Goal: Check status: Check status

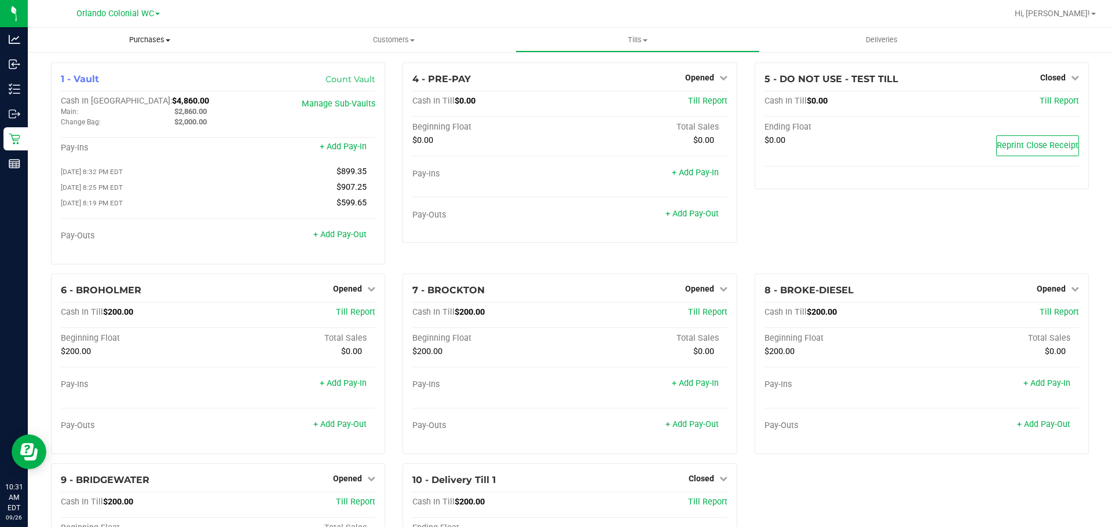
click at [152, 28] on uib-tab-heading "Purchases Summary of purchases Fulfillment All purchases" at bounding box center [150, 40] width 244 height 24
click at [282, 16] on div at bounding box center [607, 13] width 800 height 23
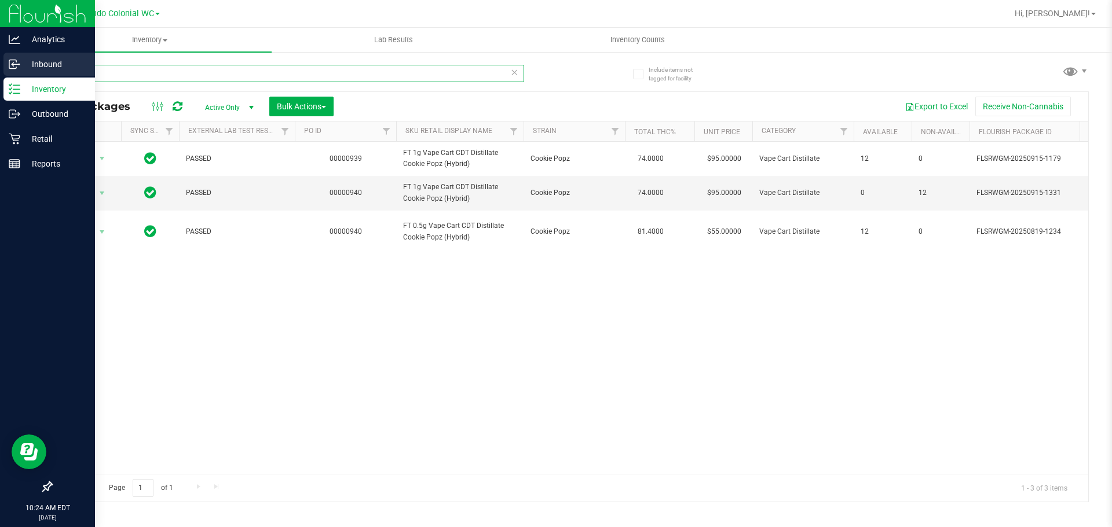
drag, startPoint x: 219, startPoint y: 66, endPoint x: 44, endPoint y: 56, distance: 175.2
click at [0, 64] on div "Analytics Inbound Inventory Outbound Retail Reports 10:24 AM EDT 09/26/2025 09/…" at bounding box center [556, 263] width 1112 height 527
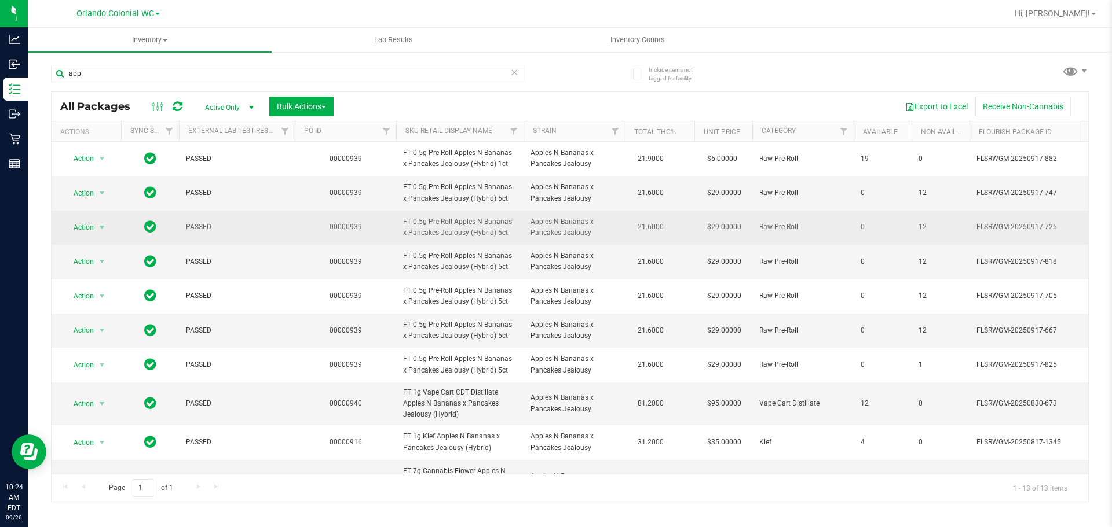
click at [472, 233] on span "FT 0.5g Pre-Roll Apples N Bananas x Pancakes Jealousy (Hybrid) 5ct" at bounding box center [459, 228] width 113 height 22
drag, startPoint x: 472, startPoint y: 233, endPoint x: 463, endPoint y: 231, distance: 8.9
click at [470, 232] on span "FT 0.5g Pre-Roll Apples N Bananas x Pancakes Jealousy (Hybrid) 5ct" at bounding box center [459, 228] width 113 height 22
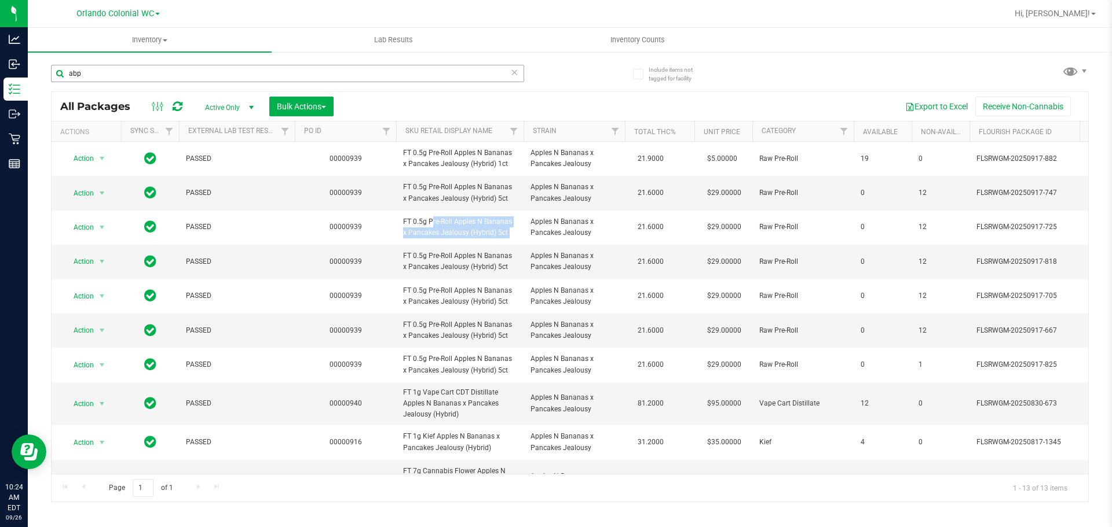
copy tr "FT 0.5g Pre-Roll Apples N Bananas x Pancakes Jealousy (Hybrid) 5ct"
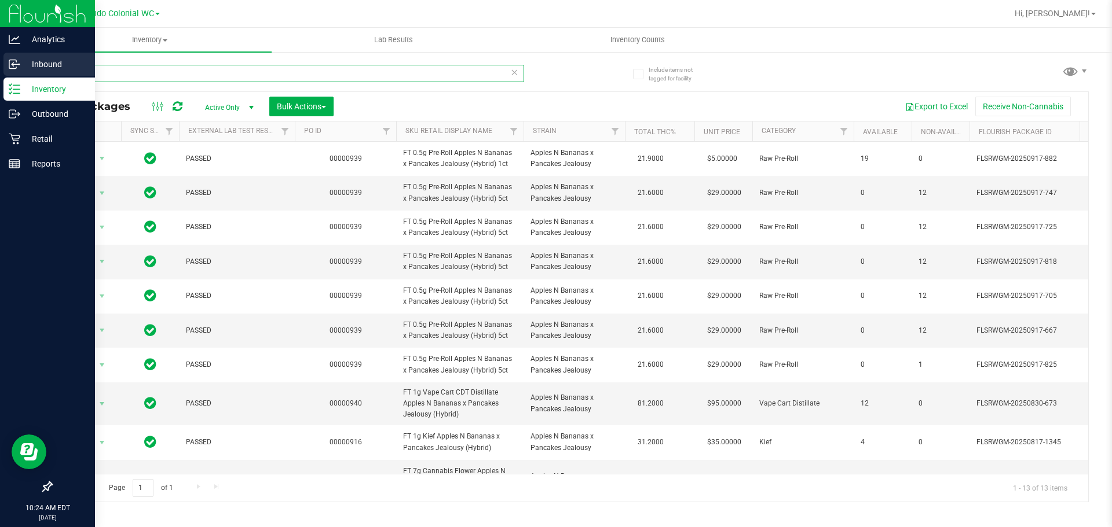
drag, startPoint x: 89, startPoint y: 76, endPoint x: 0, endPoint y: 76, distance: 89.2
click at [0, 76] on div "Analytics Inbound Inventory Outbound Retail Reports 10:24 AM EDT 09/26/2025 09/…" at bounding box center [556, 263] width 1112 height 527
paste input "FT 0.5g Pre-Roll Apples N Bananas x Pancakes Jealousy (Hybrid) 5ct"
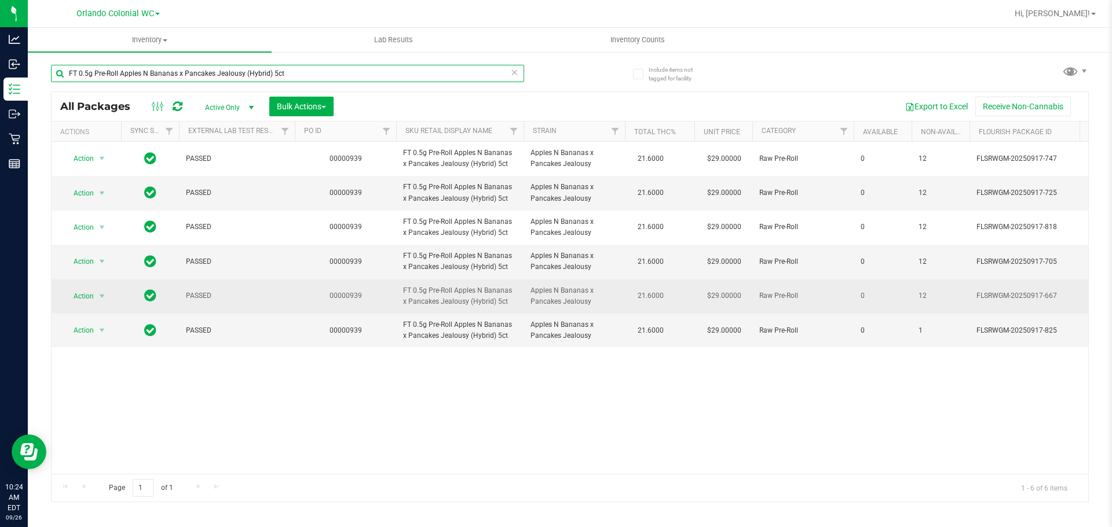
type input "FT 0.5g Pre-Roll Apples N Bananas x Pancakes Jealousy (Hybrid) 5ct"
click at [90, 302] on span "Action" at bounding box center [78, 296] width 31 height 16
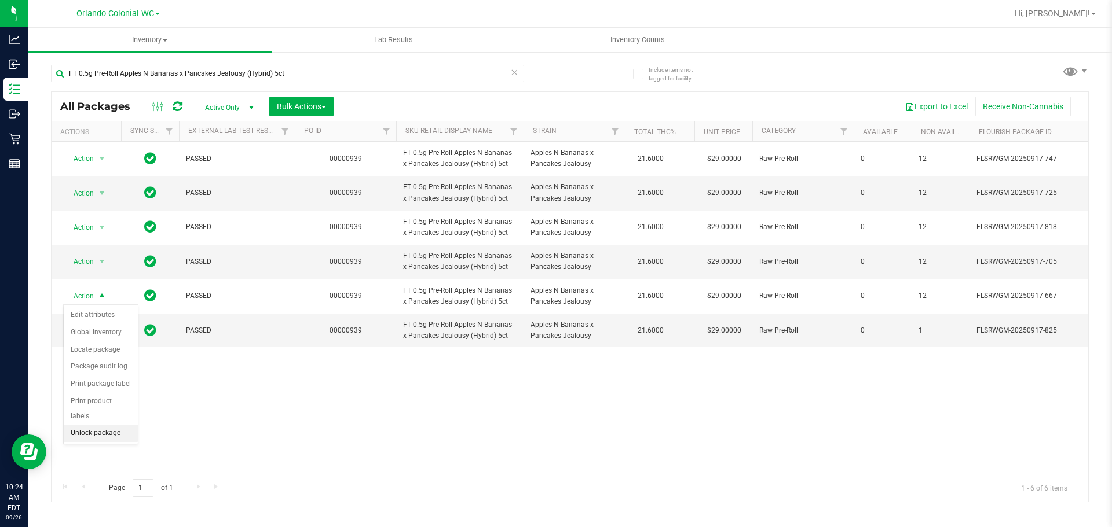
click at [116, 425] on li "Unlock package" at bounding box center [101, 433] width 74 height 17
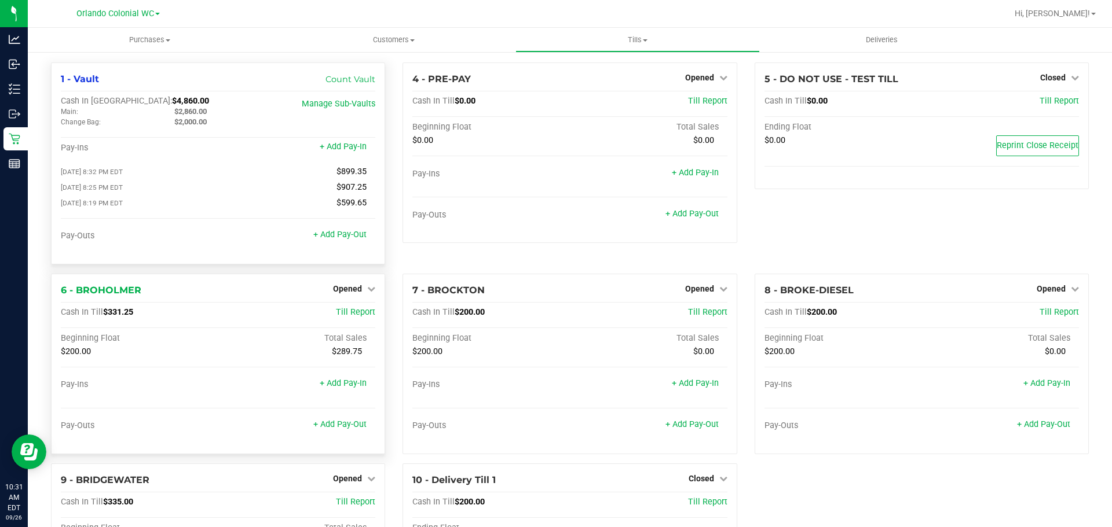
click at [191, 115] on span "$2,860.00" at bounding box center [190, 111] width 32 height 9
copy span "2,860.00"
click at [172, 101] on span "$4,860.00" at bounding box center [190, 101] width 37 height 10
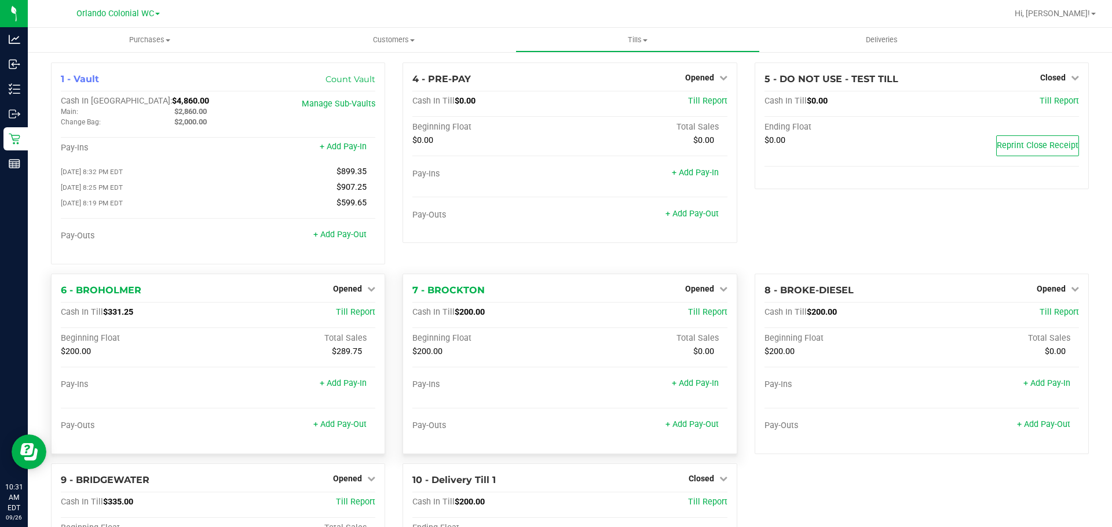
copy span "4,860.00"
click at [172, 99] on span "$4,860.00" at bounding box center [190, 101] width 37 height 10
copy span "4,860.00"
click at [315, 14] on div at bounding box center [607, 13] width 800 height 23
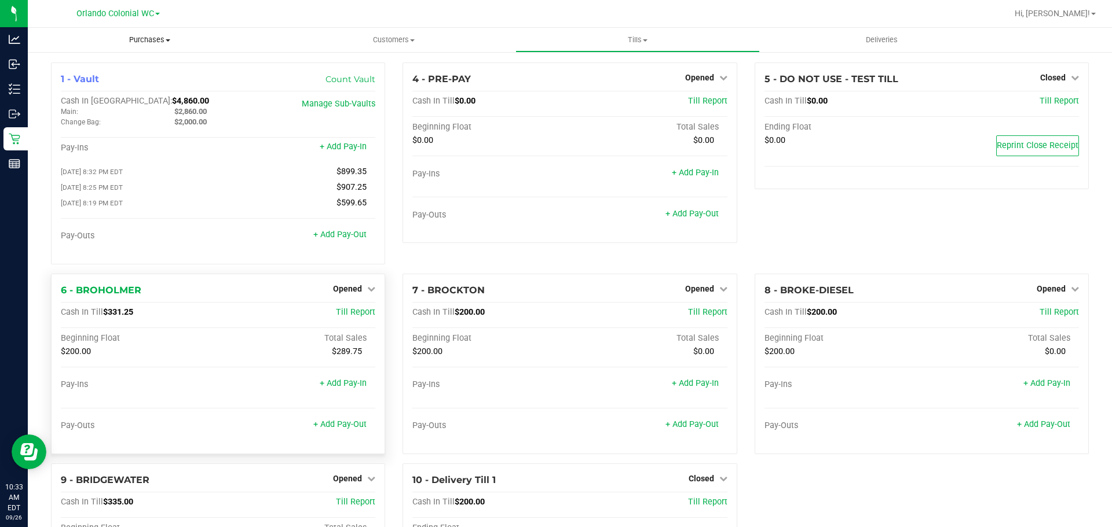
drag, startPoint x: 173, startPoint y: 45, endPoint x: 165, endPoint y: 69, distance: 25.1
click at [173, 45] on uib-tab-heading "Purchases Summary of purchases Fulfillment All purchases" at bounding box center [150, 40] width 244 height 24
click at [140, 87] on li "Fulfillment" at bounding box center [150, 84] width 244 height 14
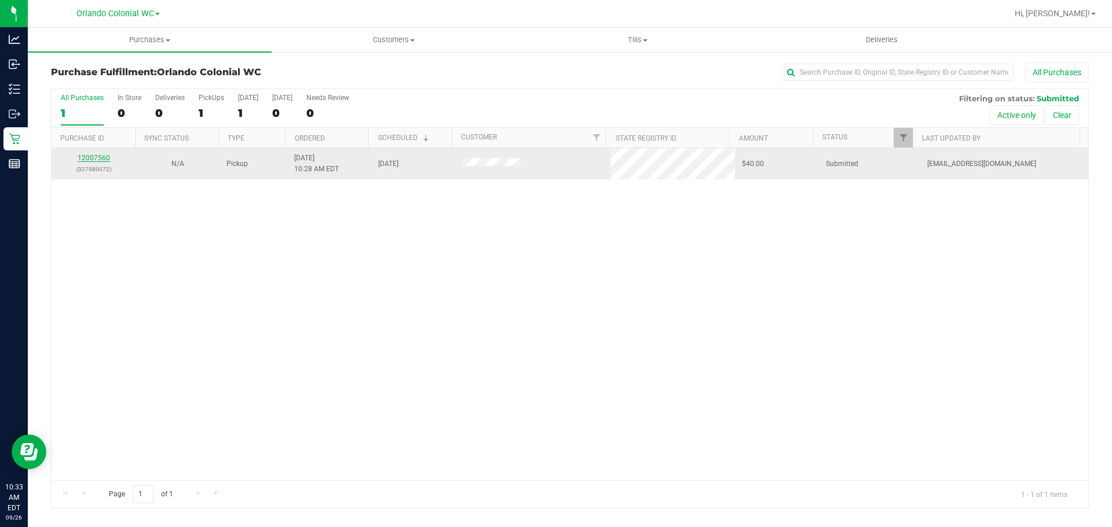
click at [89, 160] on link "12007560" at bounding box center [94, 158] width 32 height 8
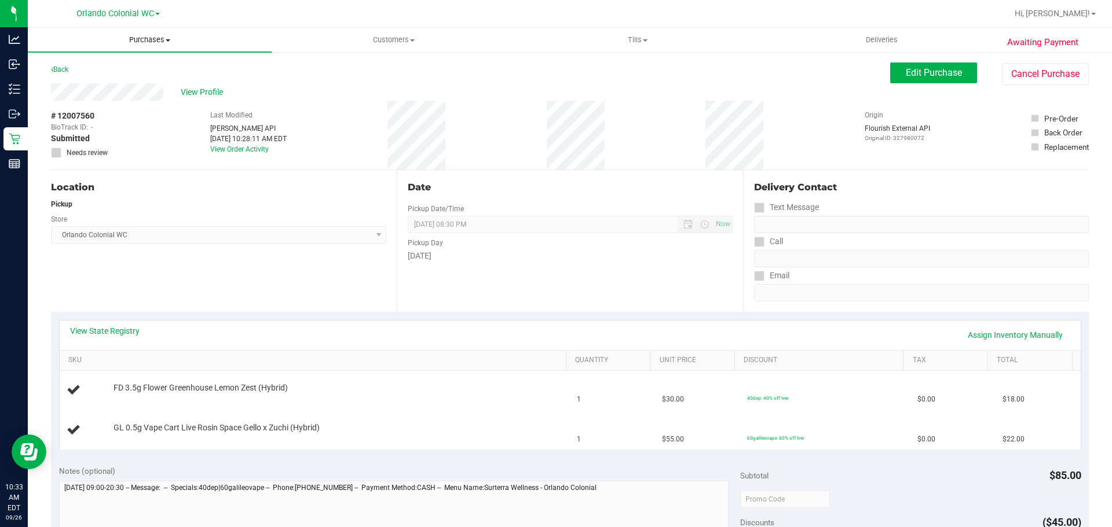
click at [156, 41] on span "Purchases" at bounding box center [150, 40] width 244 height 10
click at [115, 83] on li "Fulfillment" at bounding box center [150, 84] width 244 height 14
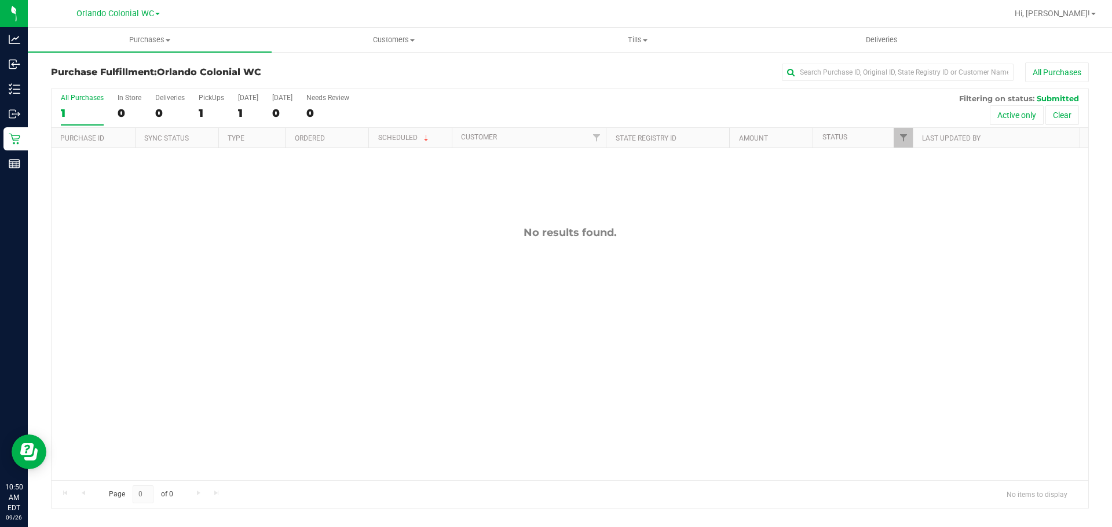
drag, startPoint x: 880, startPoint y: 239, endPoint x: 493, endPoint y: 14, distance: 447.8
click at [875, 239] on div "No results found." at bounding box center [570, 232] width 1036 height 13
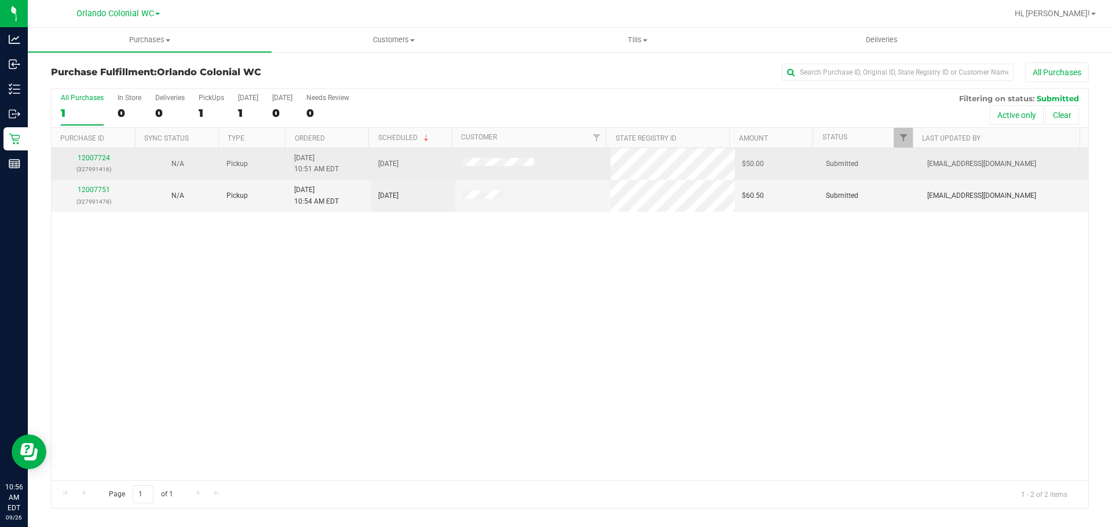
click at [100, 153] on div "12007724 (327991416)" at bounding box center [93, 164] width 70 height 22
click at [104, 157] on link "12007724" at bounding box center [94, 158] width 32 height 8
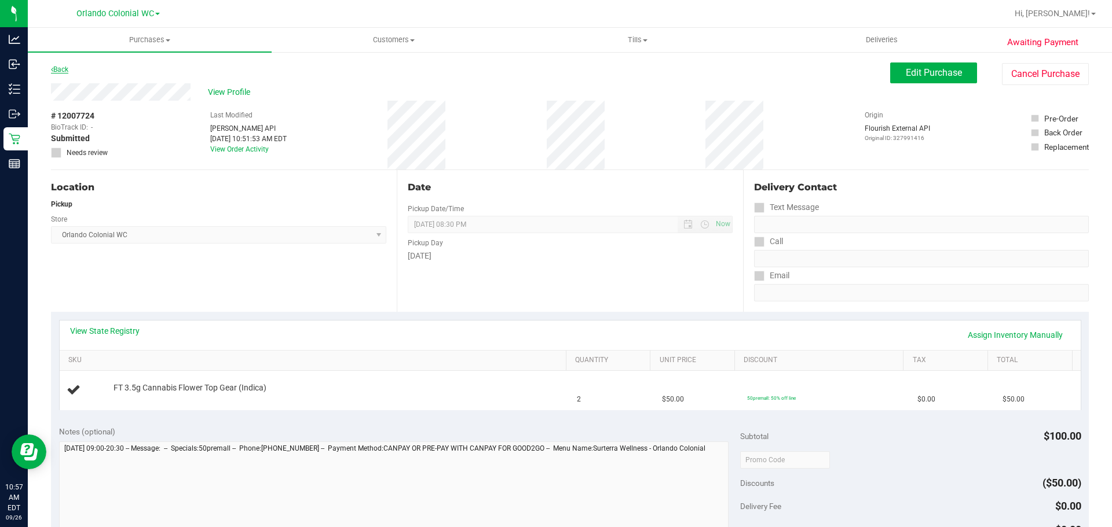
click at [60, 67] on link "Back" at bounding box center [59, 69] width 17 height 8
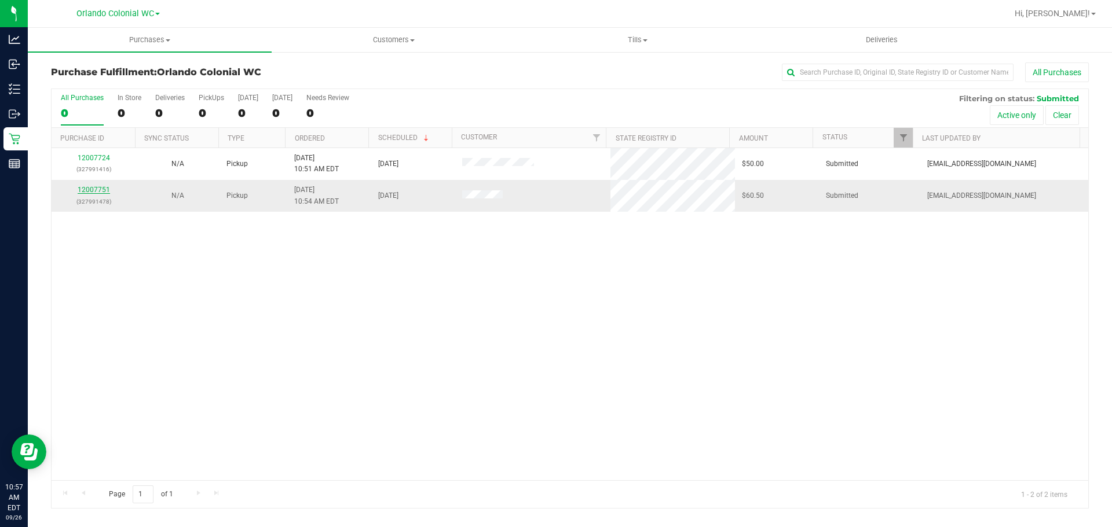
click at [98, 192] on link "12007751" at bounding box center [94, 190] width 32 height 8
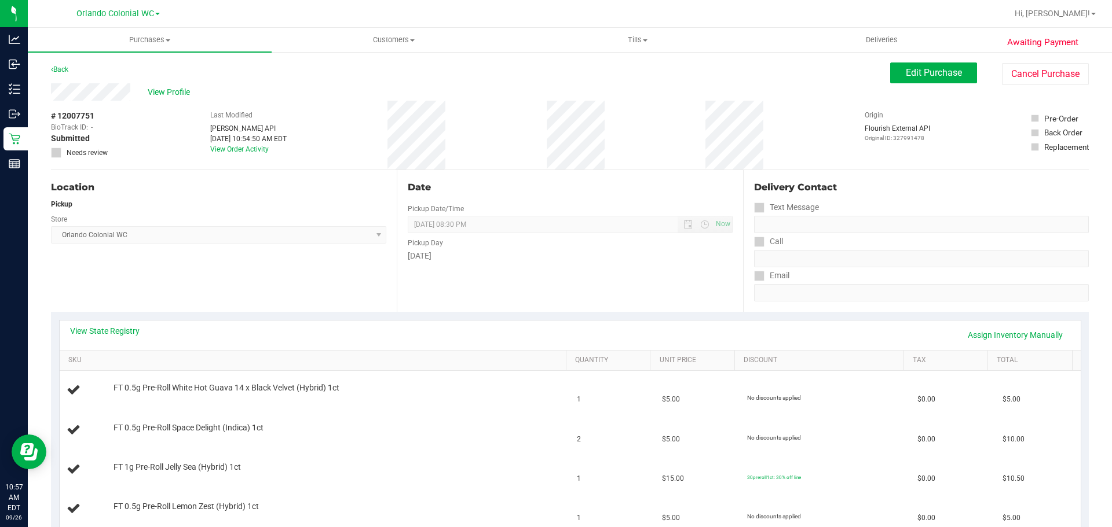
click at [61, 74] on div "Back" at bounding box center [59, 70] width 17 height 14
click at [63, 71] on link "Back" at bounding box center [59, 69] width 17 height 8
